Goal: Task Accomplishment & Management: Use online tool/utility

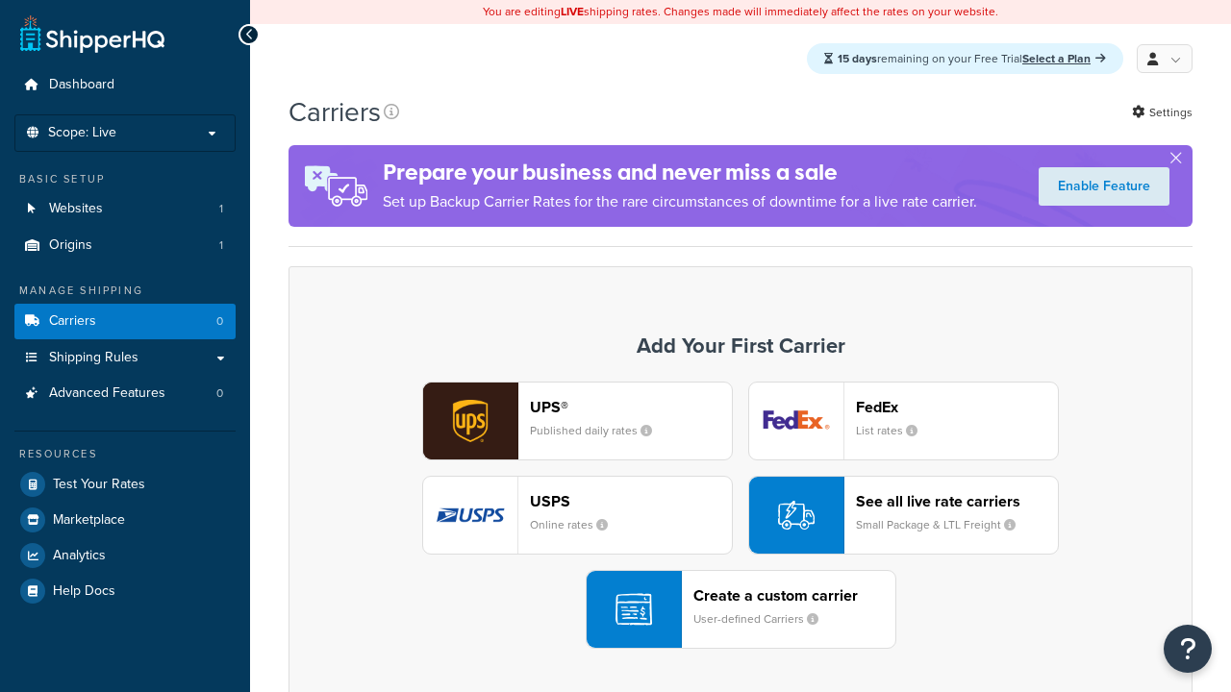
click at [577, 516] on div "USPS Online rates" at bounding box center [631, 515] width 202 height 46
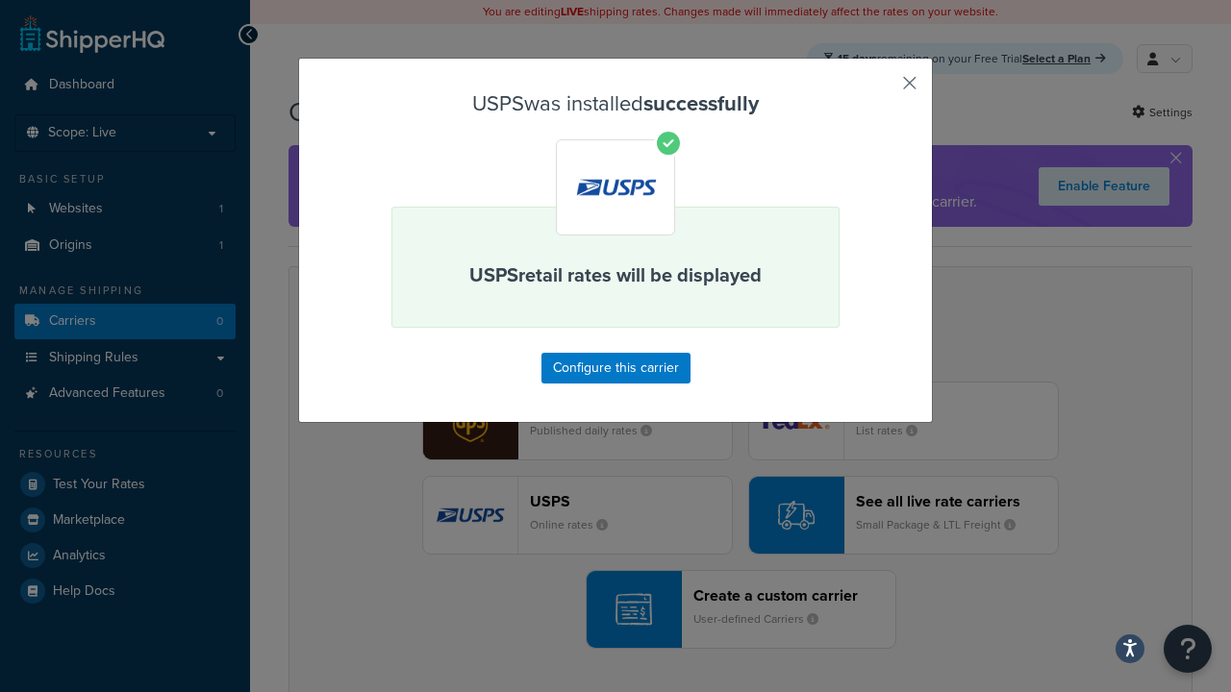
click at [881, 89] on button "button" at bounding box center [881, 89] width 5 height 5
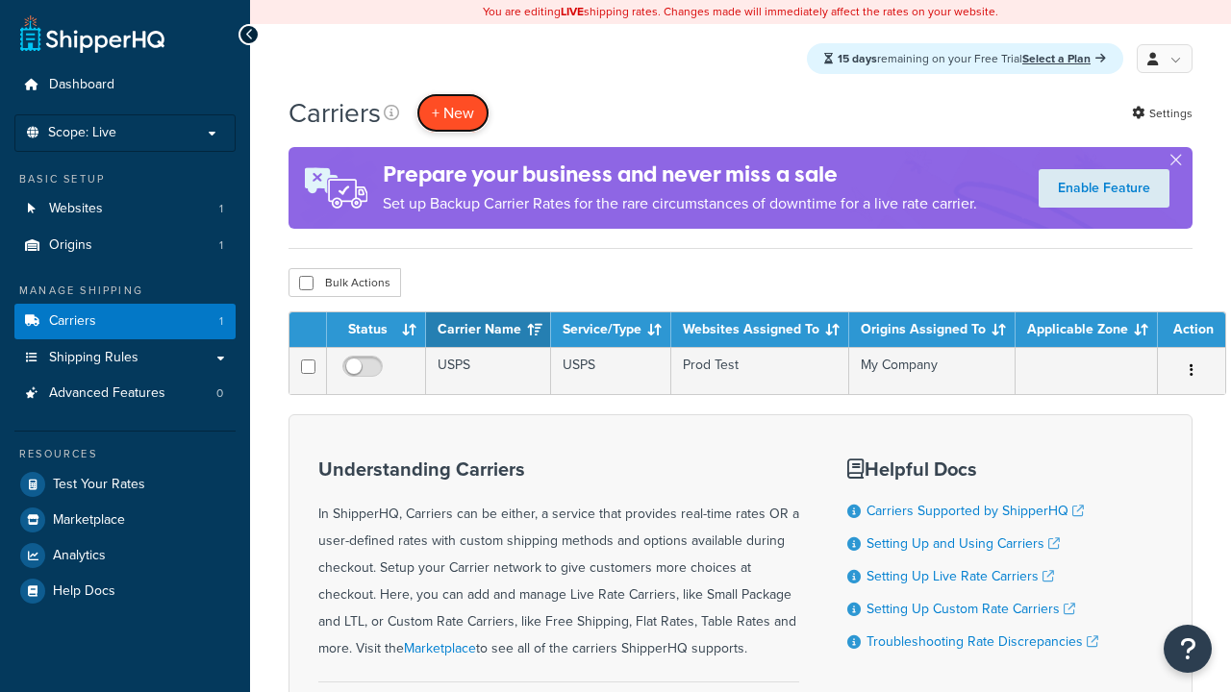
click at [453, 113] on button "+ New" at bounding box center [452, 112] width 73 height 39
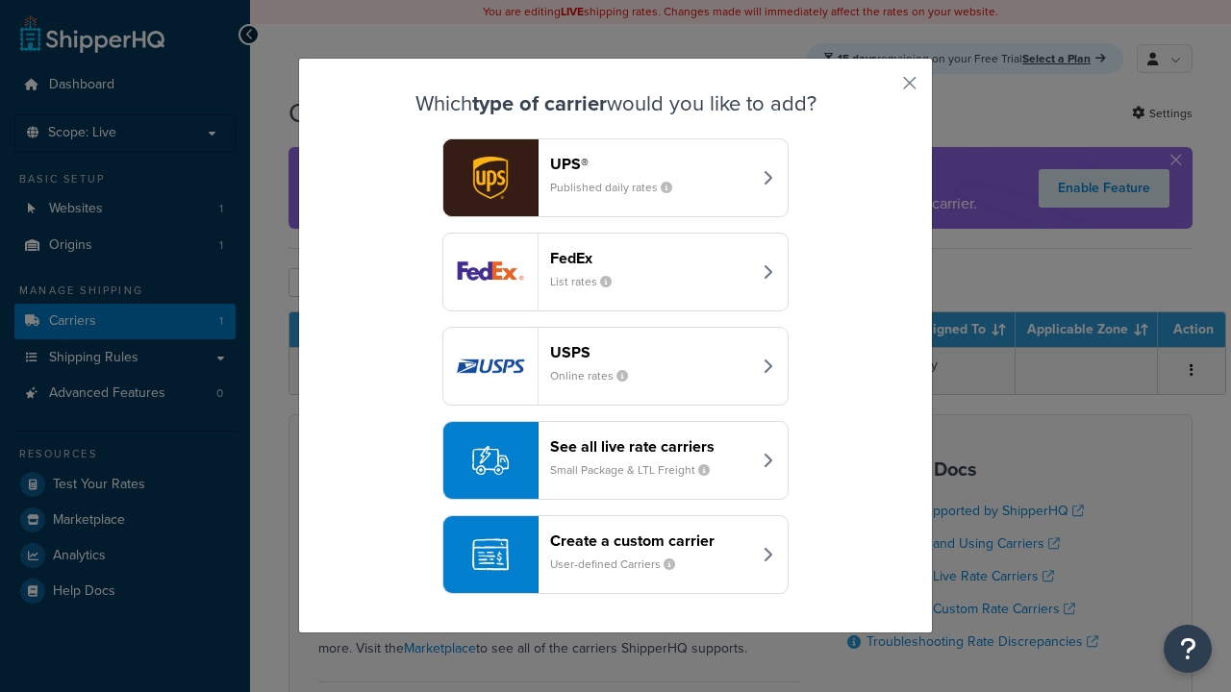
click at [615, 461] on div "See all live rate carriers Small Package & LTL Freight" at bounding box center [650, 460] width 201 height 46
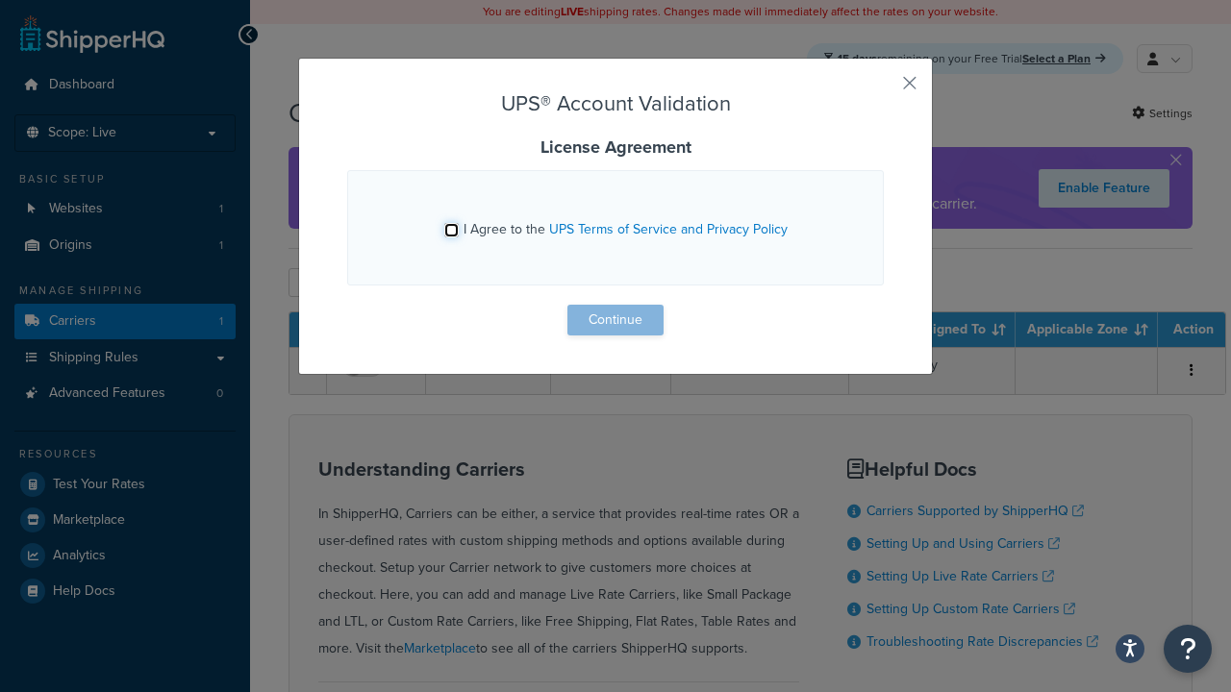
click at [453, 230] on input "I Agree to the UPS Terms of Service and Privacy Policy" at bounding box center [451, 230] width 14 height 14
checkbox input "true"
click at [615, 320] on button "Continue" at bounding box center [615, 320] width 96 height 31
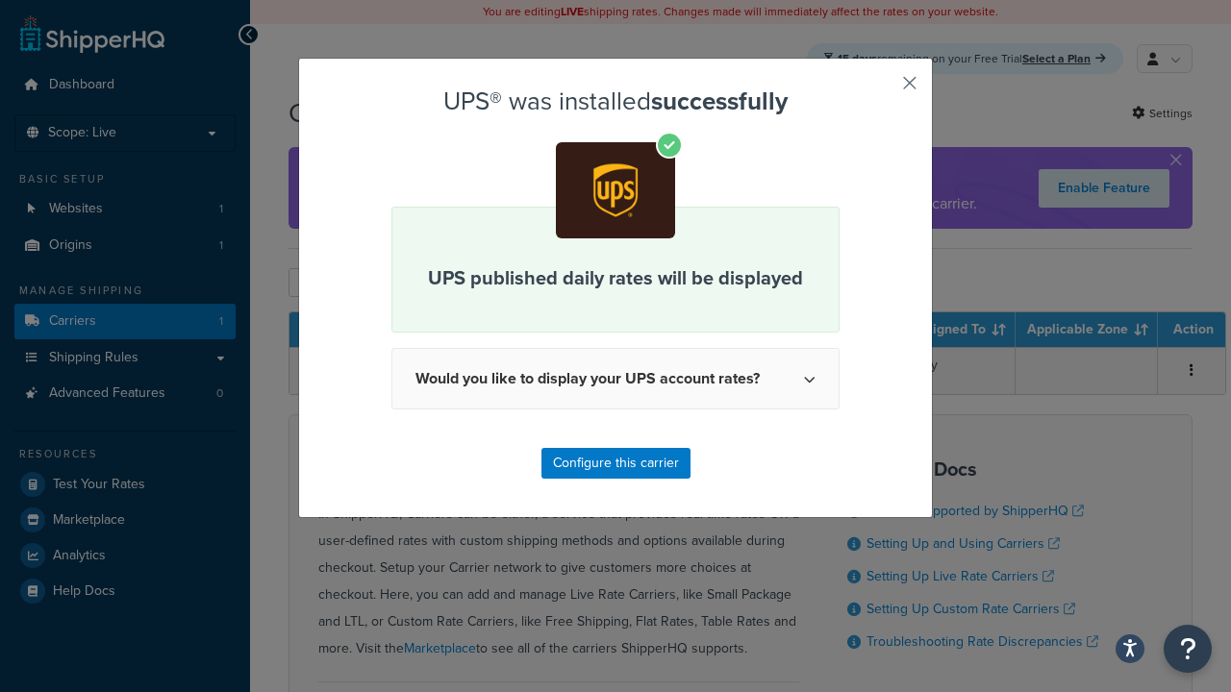
click at [881, 89] on button "button" at bounding box center [881, 89] width 5 height 5
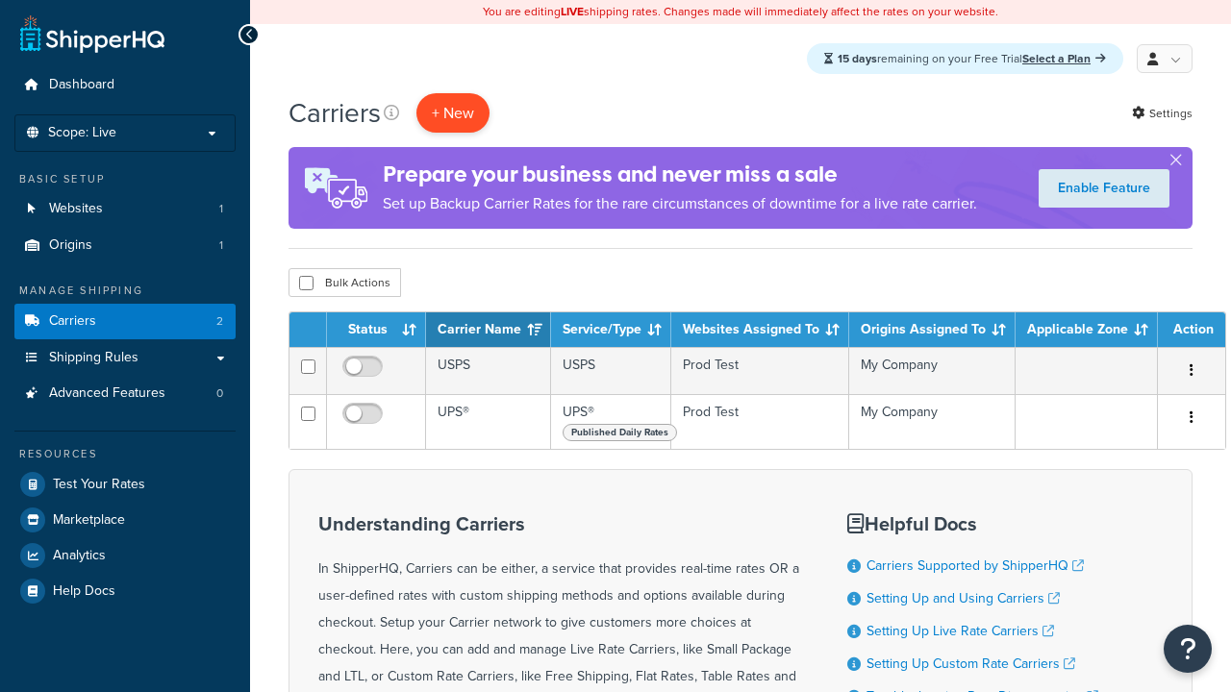
click at [453, 113] on button "+ New" at bounding box center [452, 112] width 73 height 39
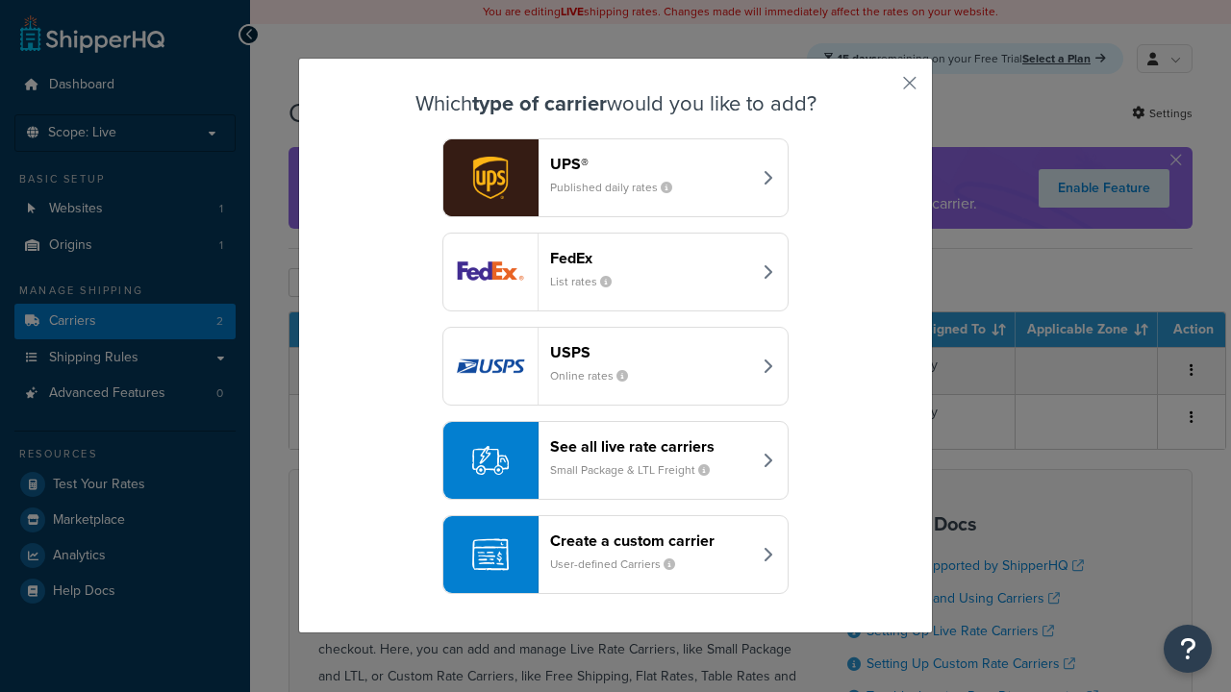
click at [650, 259] on header "FedEx" at bounding box center [650, 258] width 201 height 18
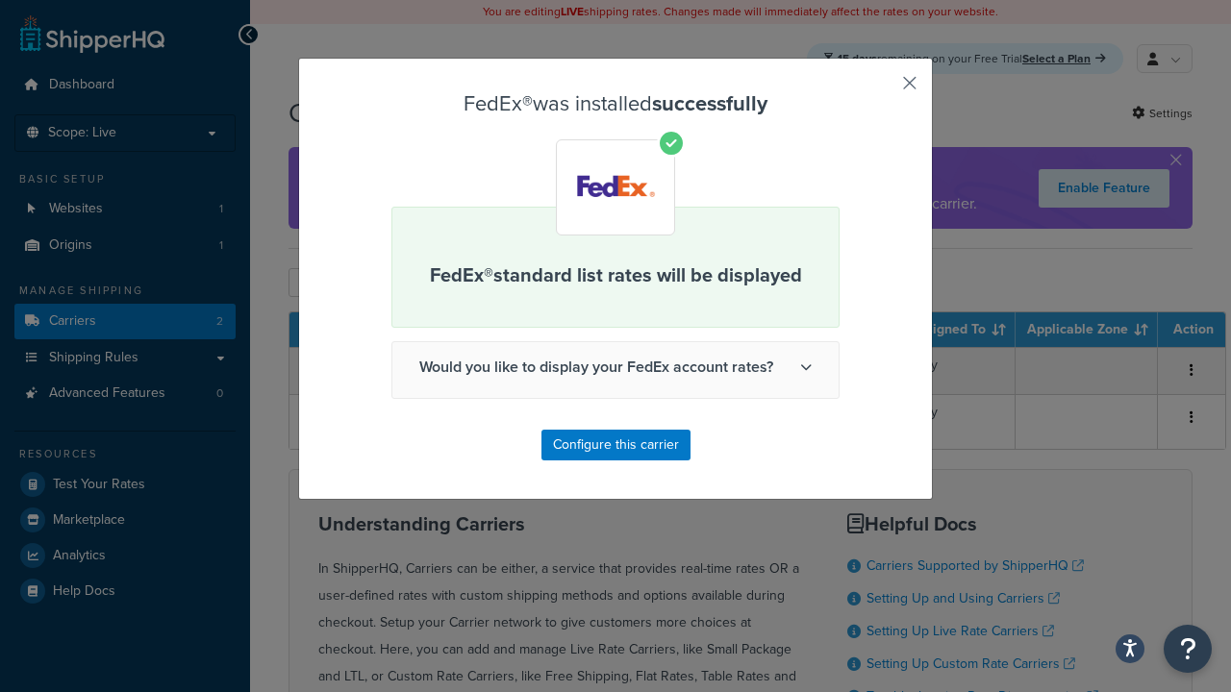
click at [881, 89] on button "button" at bounding box center [881, 89] width 5 height 5
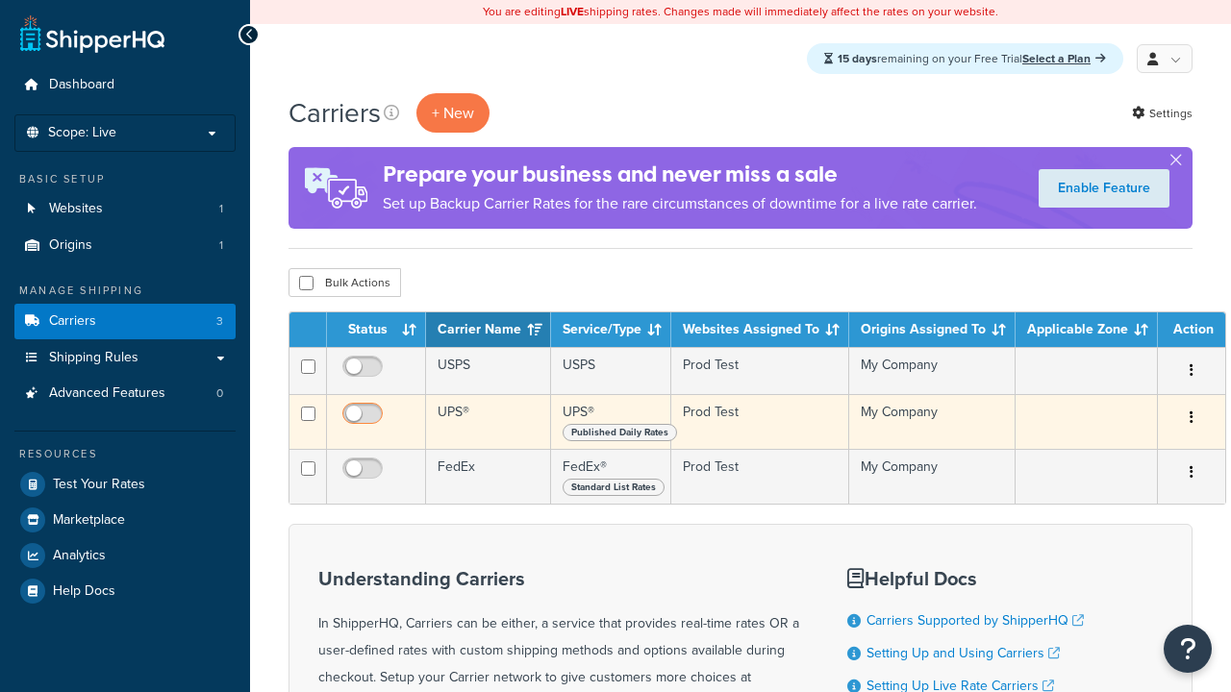
click at [364, 373] on input "checkbox" at bounding box center [364, 372] width 53 height 24
checkbox input "true"
click at [364, 420] on input "checkbox" at bounding box center [364, 419] width 53 height 24
checkbox input "true"
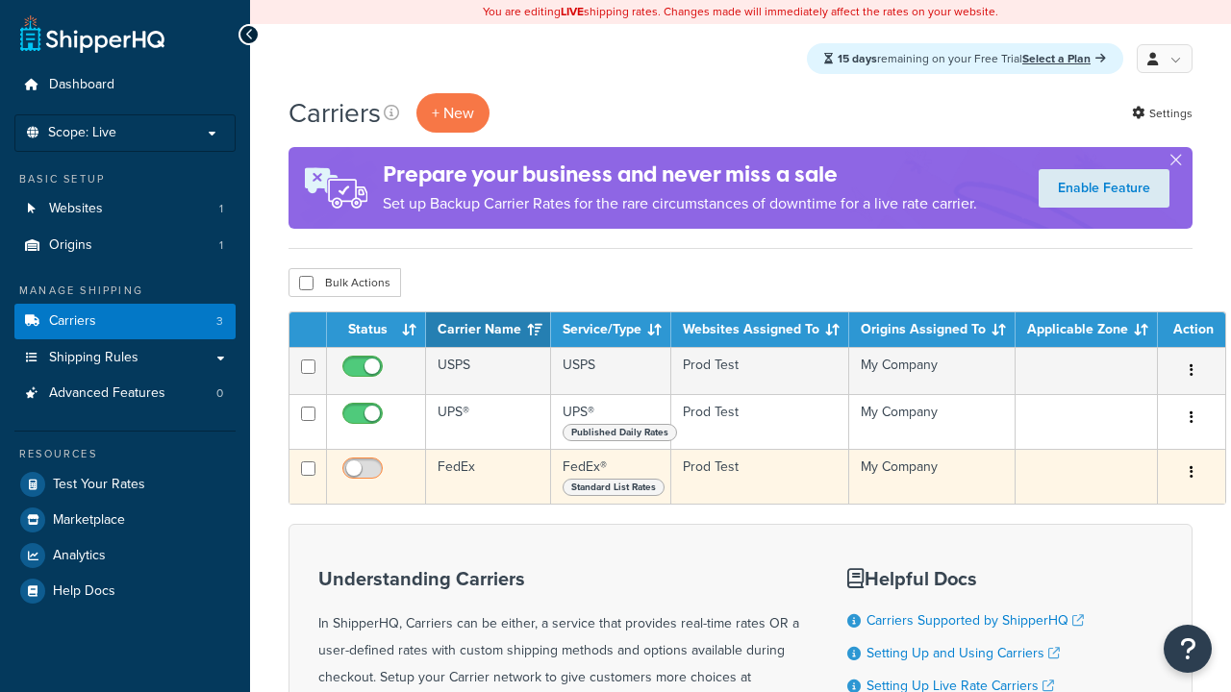
click at [364, 476] on input "checkbox" at bounding box center [364, 473] width 53 height 24
checkbox input "true"
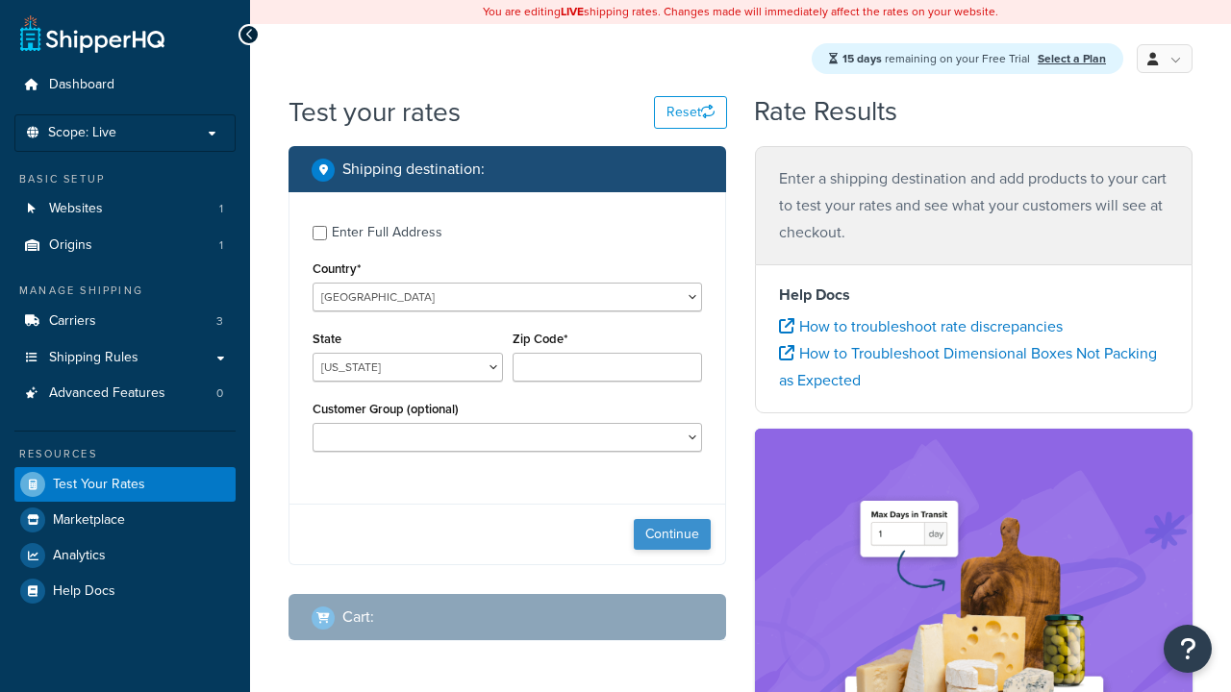
click at [672, 537] on button "Continue" at bounding box center [672, 534] width 77 height 31
select select "[GEOGRAPHIC_DATA]"
type input "78628"
click at [672, 537] on button "Continue" at bounding box center [672, 534] width 77 height 31
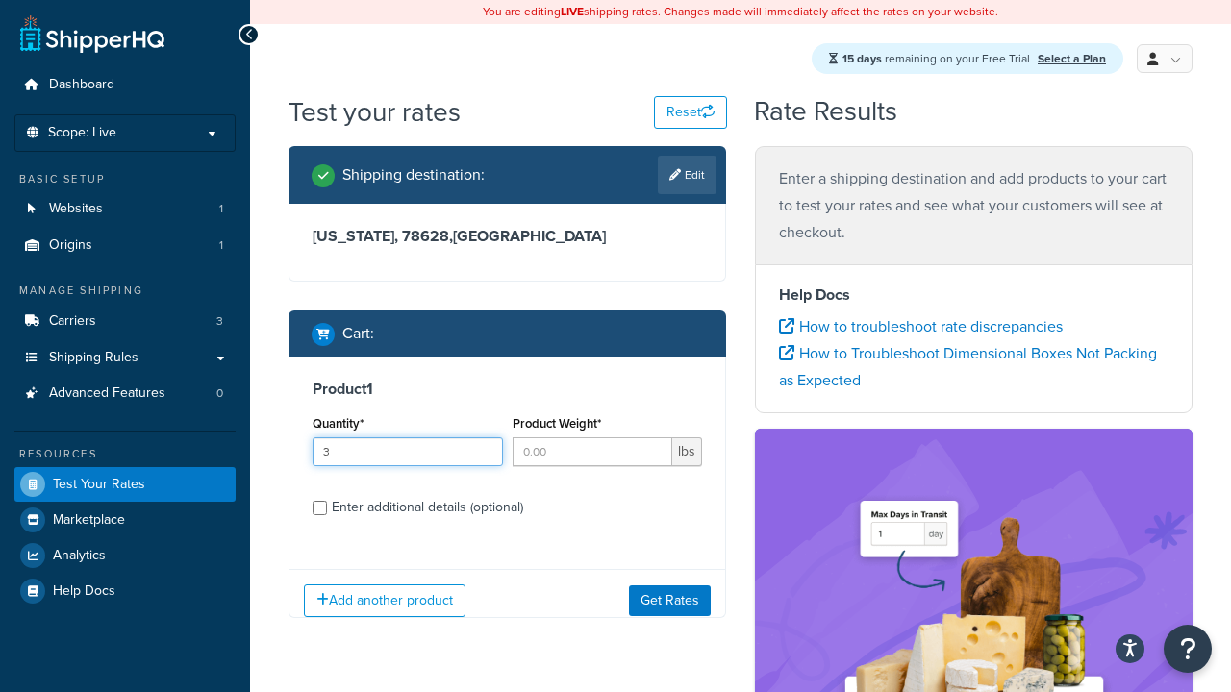
type input "3"
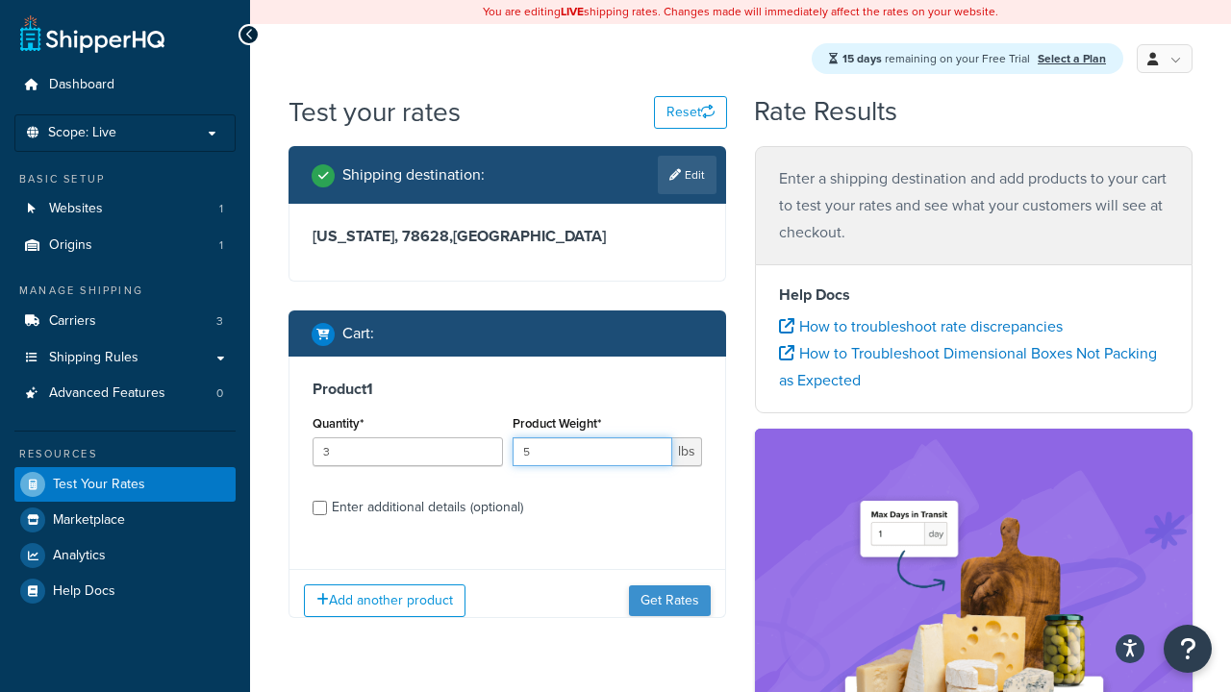
type input "5"
click at [670, 601] on button "Get Rates" at bounding box center [670, 600] width 82 height 31
